Goal: Transaction & Acquisition: Purchase product/service

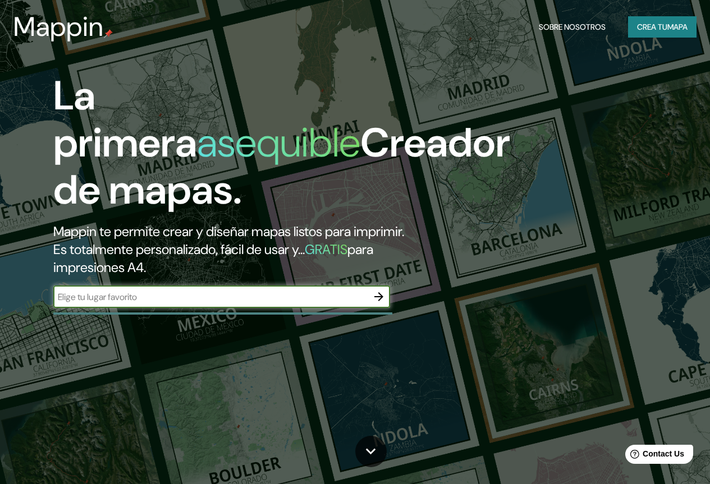
click at [363, 304] on input "text" at bounding box center [210, 297] width 314 height 13
click at [373, 304] on icon "button" at bounding box center [378, 296] width 13 height 13
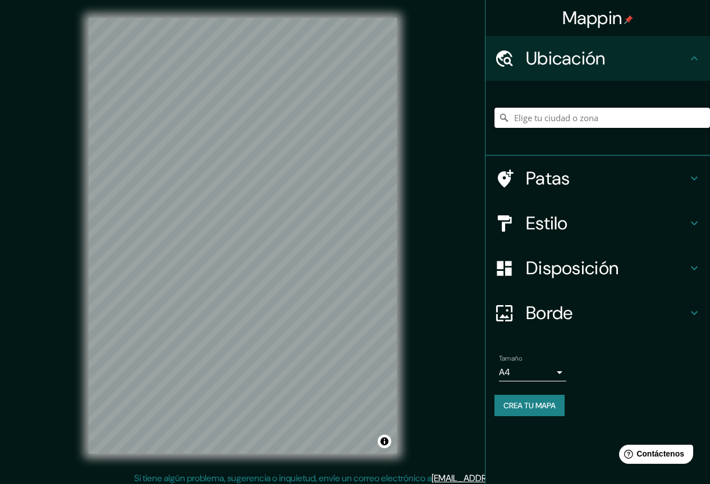
click at [545, 123] on input "Elige tu ciudad o zona" at bounding box center [601, 118] width 215 height 20
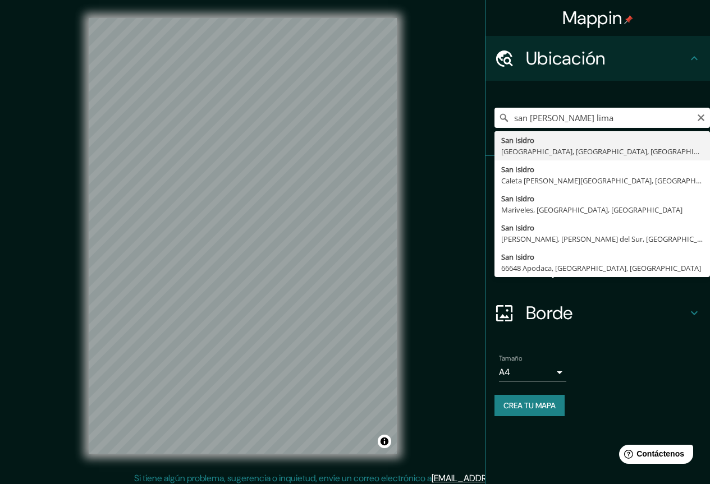
type input "[GEOGRAPHIC_DATA][PERSON_NAME], [GEOGRAPHIC_DATA], [GEOGRAPHIC_DATA], [GEOGRAPH…"
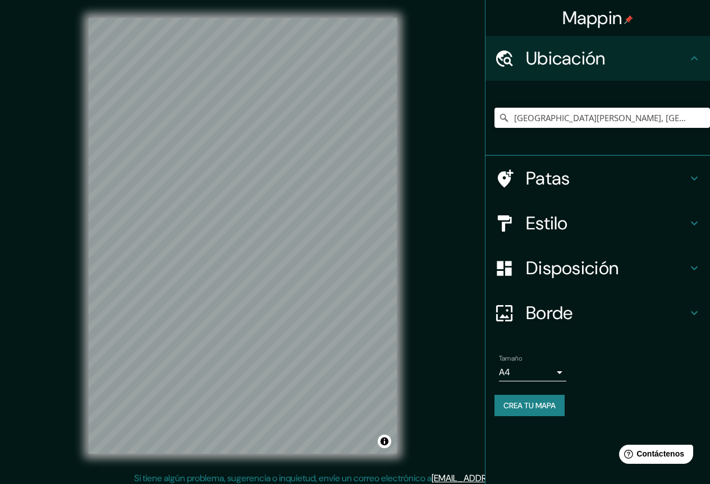
click at [559, 217] on font "Estilo" at bounding box center [547, 223] width 42 height 24
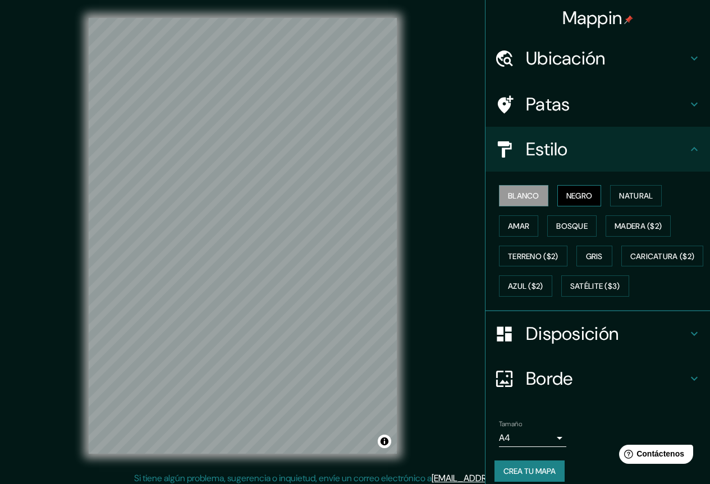
click at [566, 194] on font "Negro" at bounding box center [579, 196] width 26 height 10
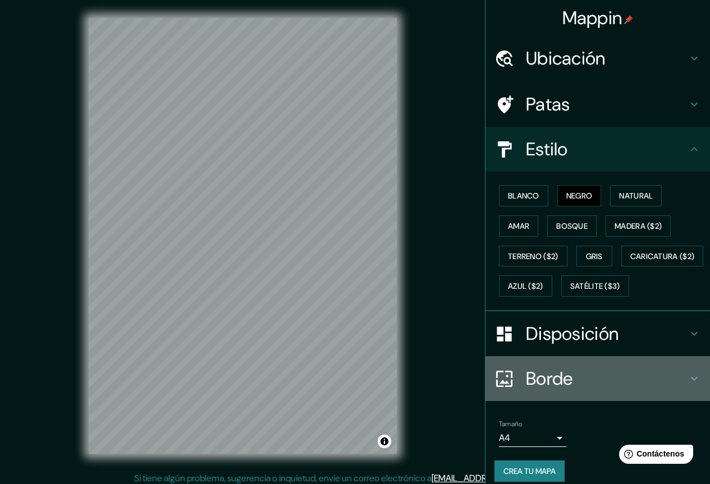
click at [551, 390] on font "Borde" at bounding box center [549, 379] width 47 height 24
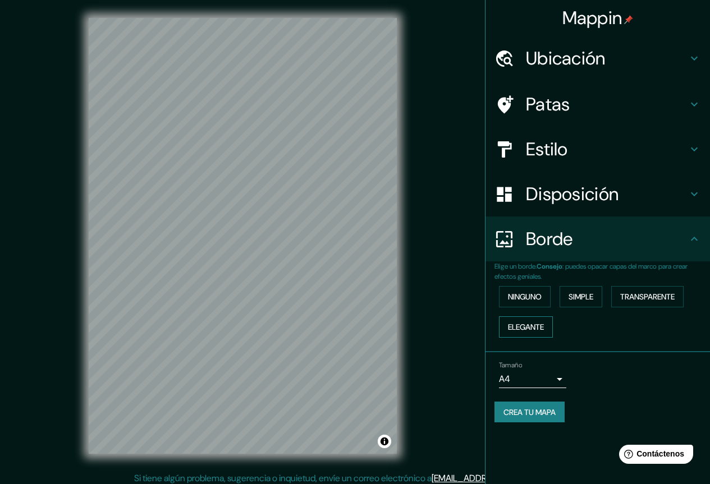
click at [526, 329] on font "Elegante" at bounding box center [526, 327] width 36 height 10
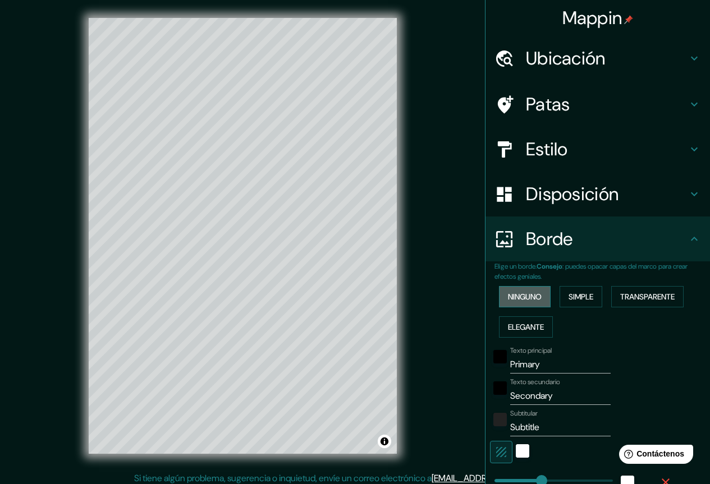
click at [534, 304] on font "Ninguno" at bounding box center [525, 296] width 34 height 15
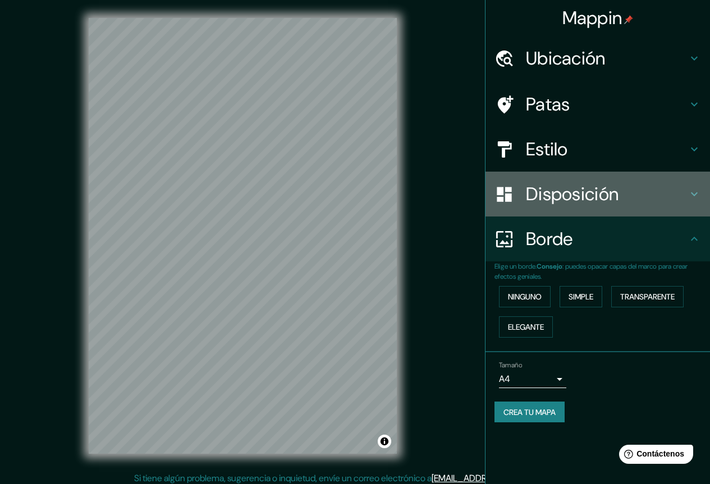
click at [578, 197] on font "Disposición" at bounding box center [572, 194] width 93 height 24
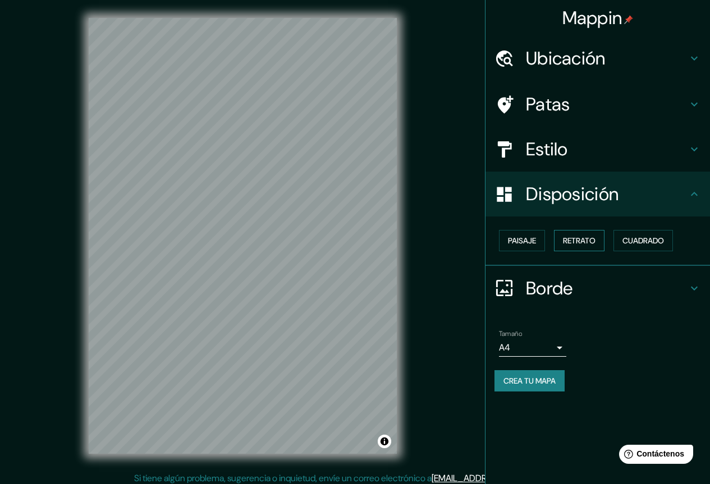
click at [580, 236] on font "Retrato" at bounding box center [579, 241] width 33 height 10
click at [641, 239] on font "Cuadrado" at bounding box center [643, 241] width 42 height 10
